Goal: Navigation & Orientation: Find specific page/section

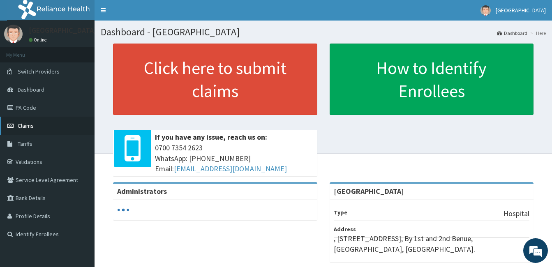
click at [27, 123] on span "Claims" at bounding box center [26, 125] width 16 height 7
